Goal: Task Accomplishment & Management: Use online tool/utility

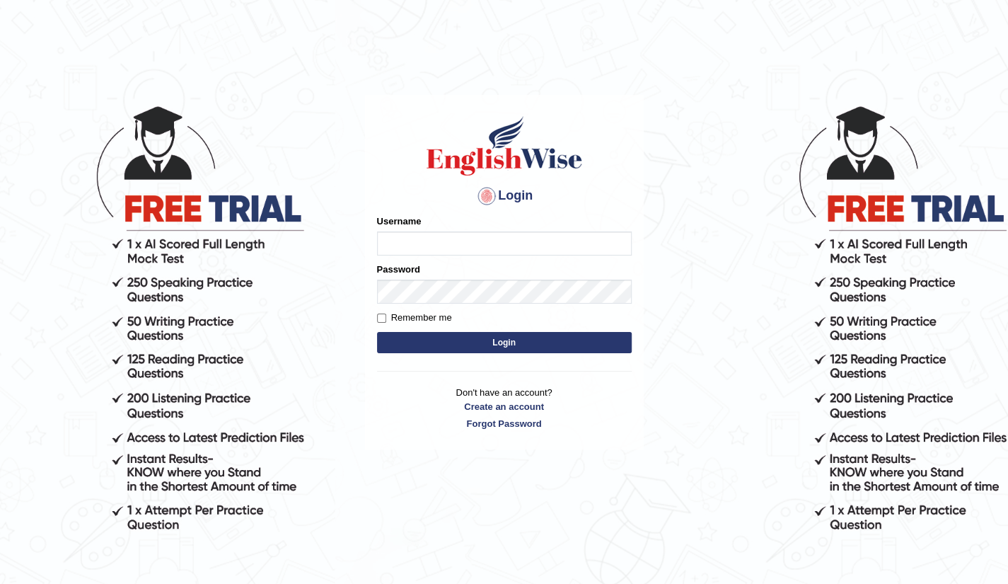
type input "Raj2512"
click at [512, 347] on button "Login" at bounding box center [504, 342] width 255 height 21
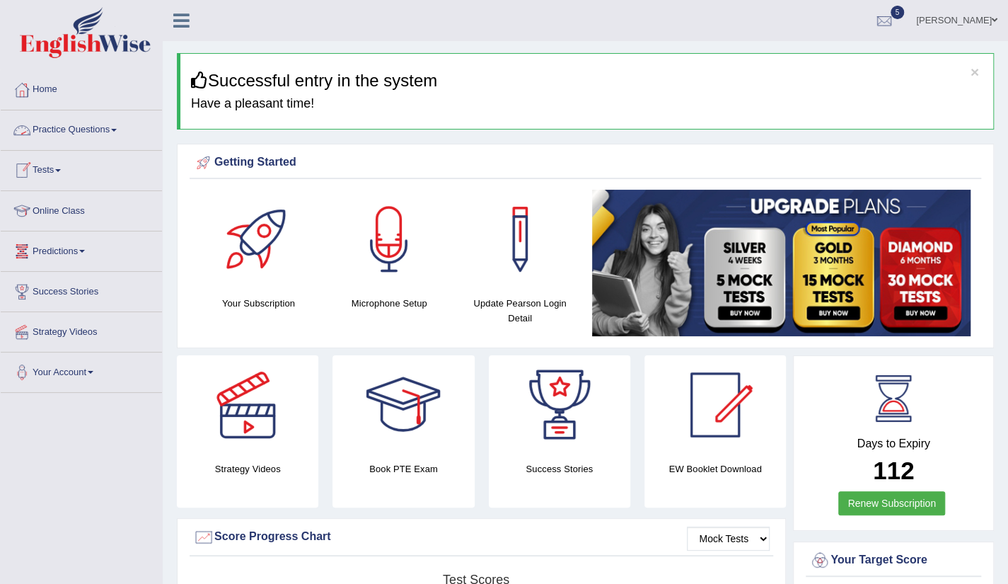
click at [91, 132] on link "Practice Questions" at bounding box center [81, 127] width 161 height 35
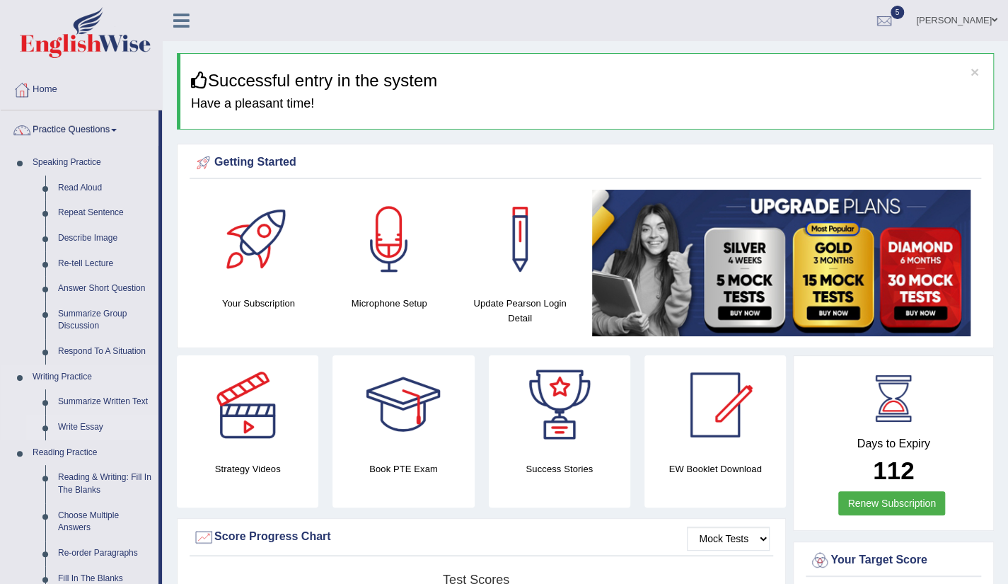
click at [93, 428] on link "Write Essay" at bounding box center [105, 427] width 107 height 25
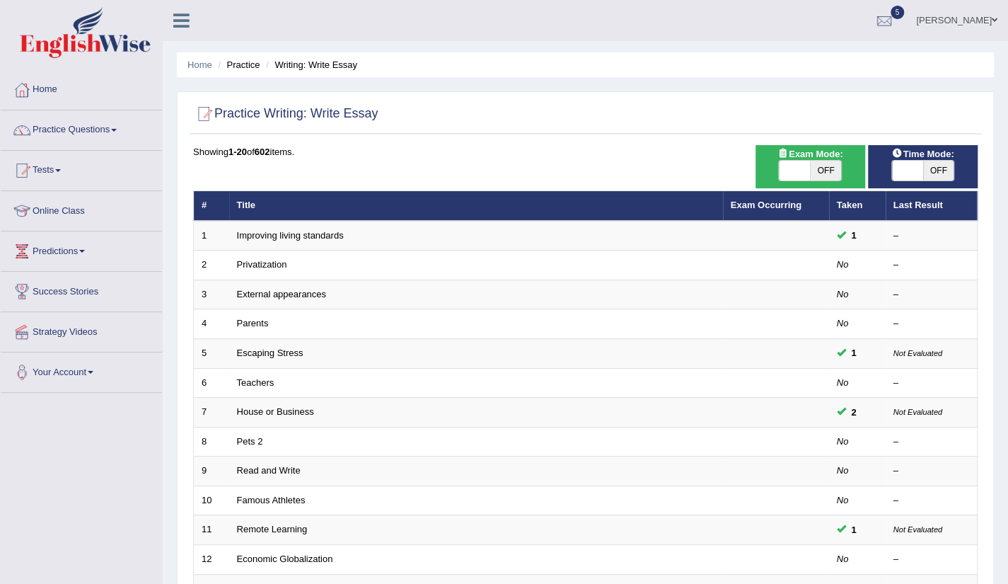
scroll to position [346, 0]
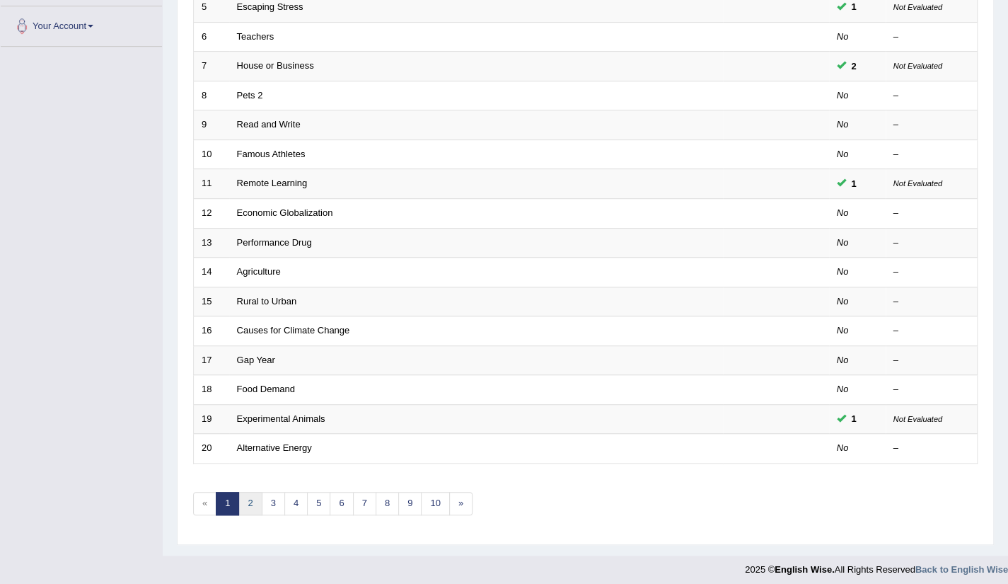
click at [259, 499] on link "2" at bounding box center [249, 503] width 23 height 23
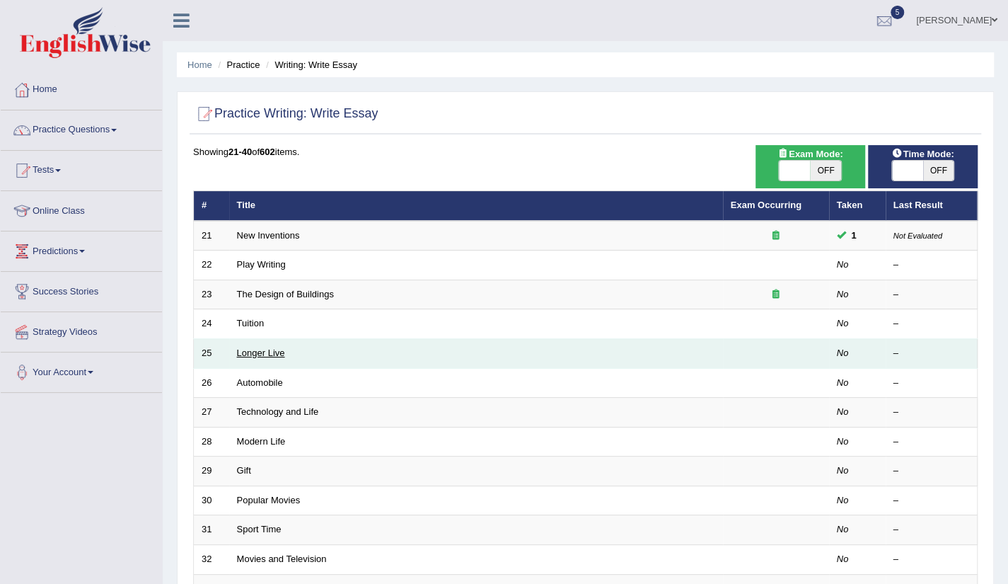
click at [276, 349] on link "Longer Live" at bounding box center [261, 352] width 48 height 11
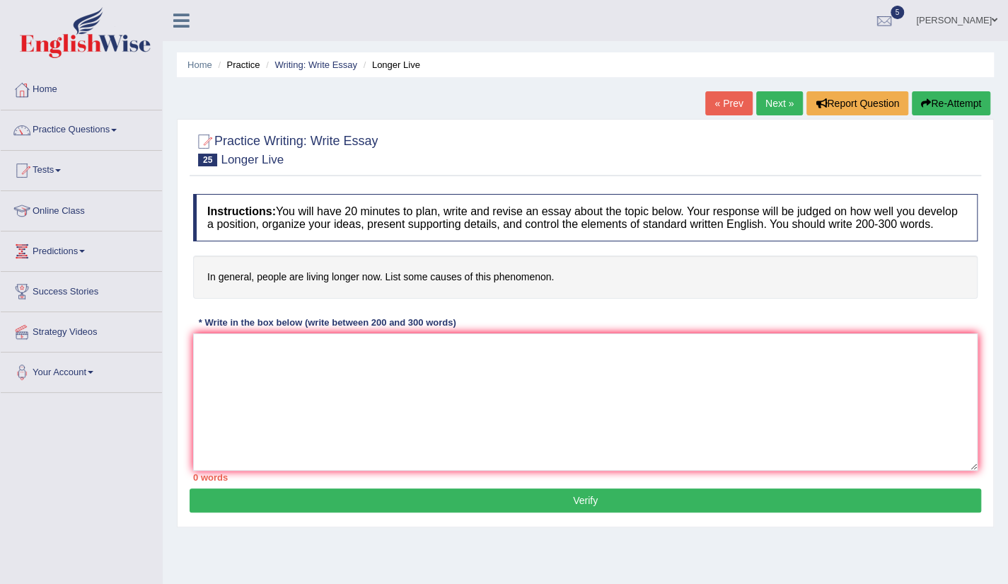
click at [792, 103] on link "Next »" at bounding box center [779, 103] width 47 height 24
click at [211, 359] on textarea at bounding box center [585, 401] width 785 height 137
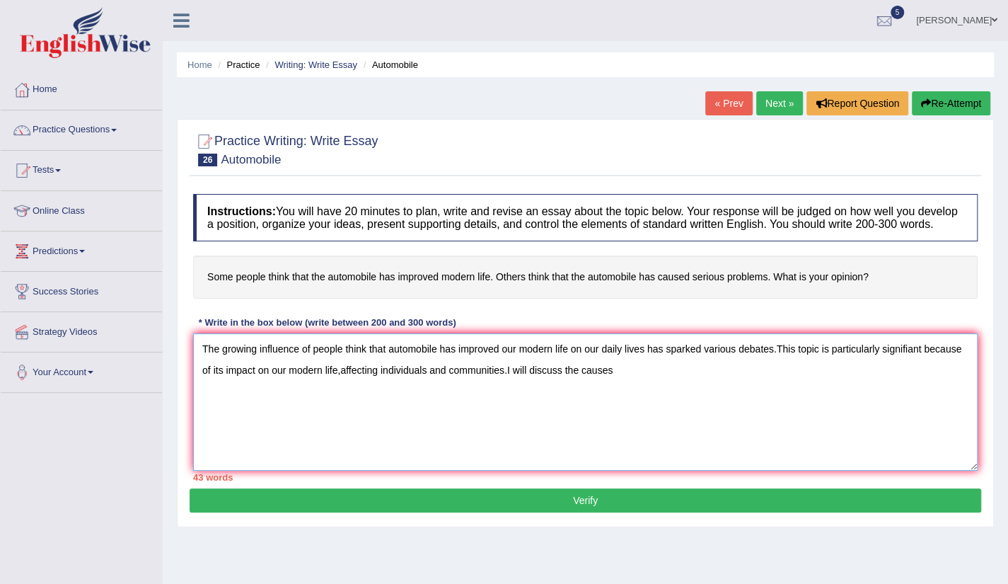
click at [568, 352] on textarea "The growing influence of people think that automobile has improved our modern l…" at bounding box center [585, 401] width 785 height 137
click at [915, 364] on textarea "The growing influence of people think that automobile has improved our modern l…" at bounding box center [585, 401] width 785 height 137
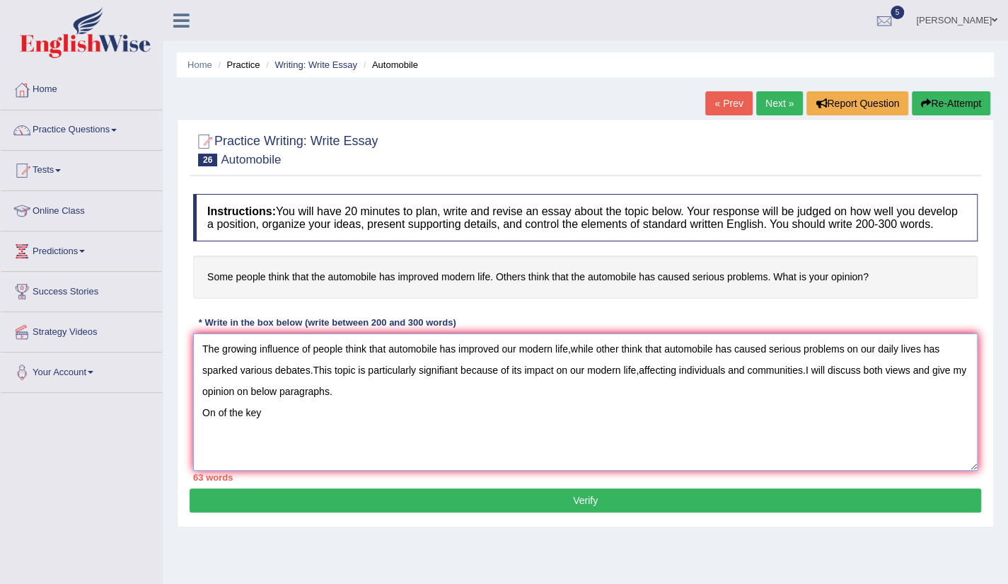
click at [216, 406] on textarea "The growing influence of people think that automobile has improved our modern l…" at bounding box center [585, 401] width 785 height 137
click at [351, 425] on textarea "The growing influence of people think that automobile has improved our modern l…" at bounding box center [585, 401] width 785 height 137
click at [635, 375] on textarea "The growing influence of people think that automobile has improved our modern l…" at bounding box center [585, 401] width 785 height 137
click at [277, 415] on textarea "The growing influence of people think that automobile has improved our modern l…" at bounding box center [585, 401] width 785 height 137
click at [348, 418] on textarea "The growing influence of people think that automobile has improved our modern l…" at bounding box center [585, 401] width 785 height 137
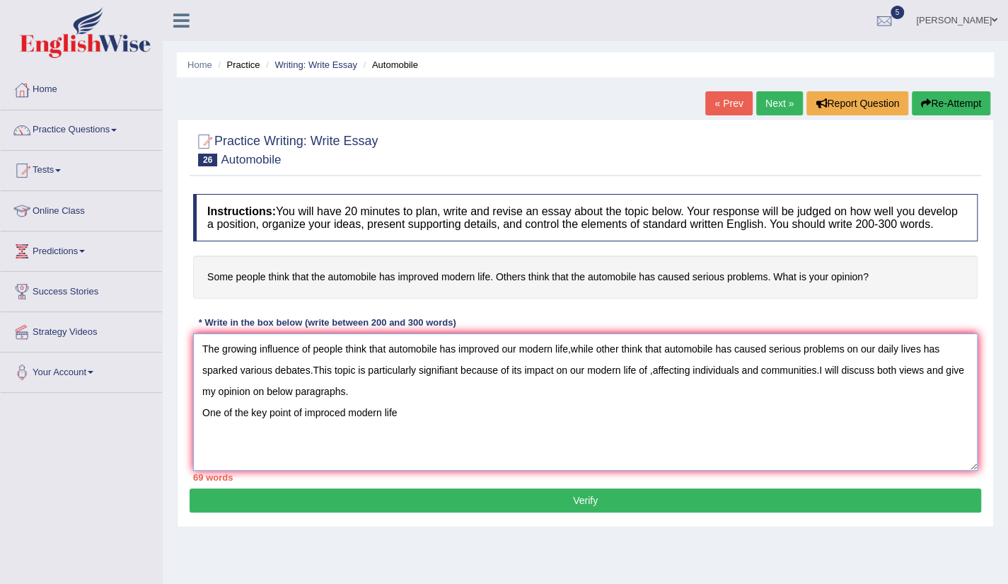
click at [420, 404] on textarea "The growing influence of people think that automobile has improved our modern l…" at bounding box center [585, 401] width 785 height 137
type textarea "The growing influence of people think that automobile has improved our modern l…"
